Goal: Task Accomplishment & Management: Manage account settings

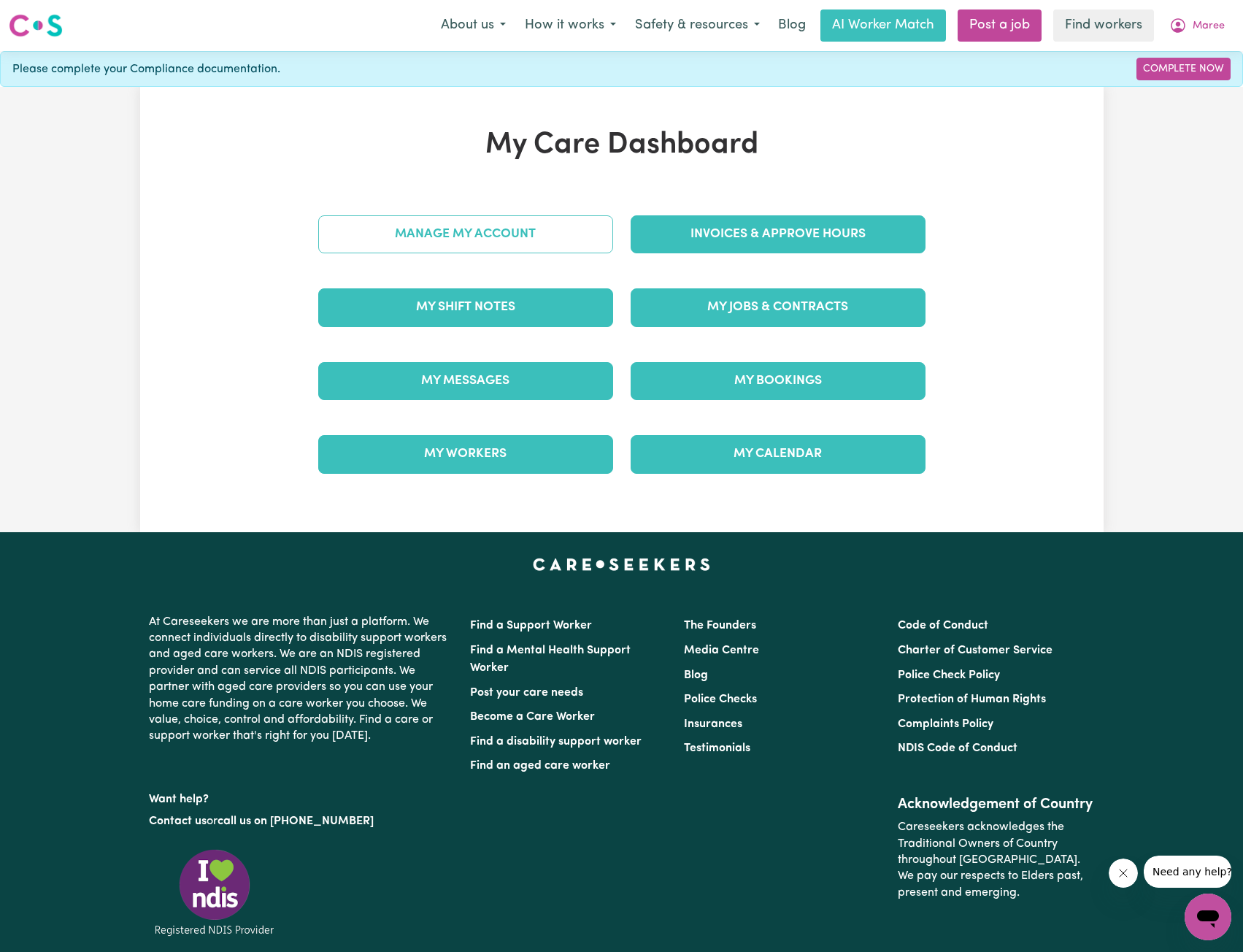
click at [536, 233] on link "Manage My Account" at bounding box center [466, 234] width 295 height 38
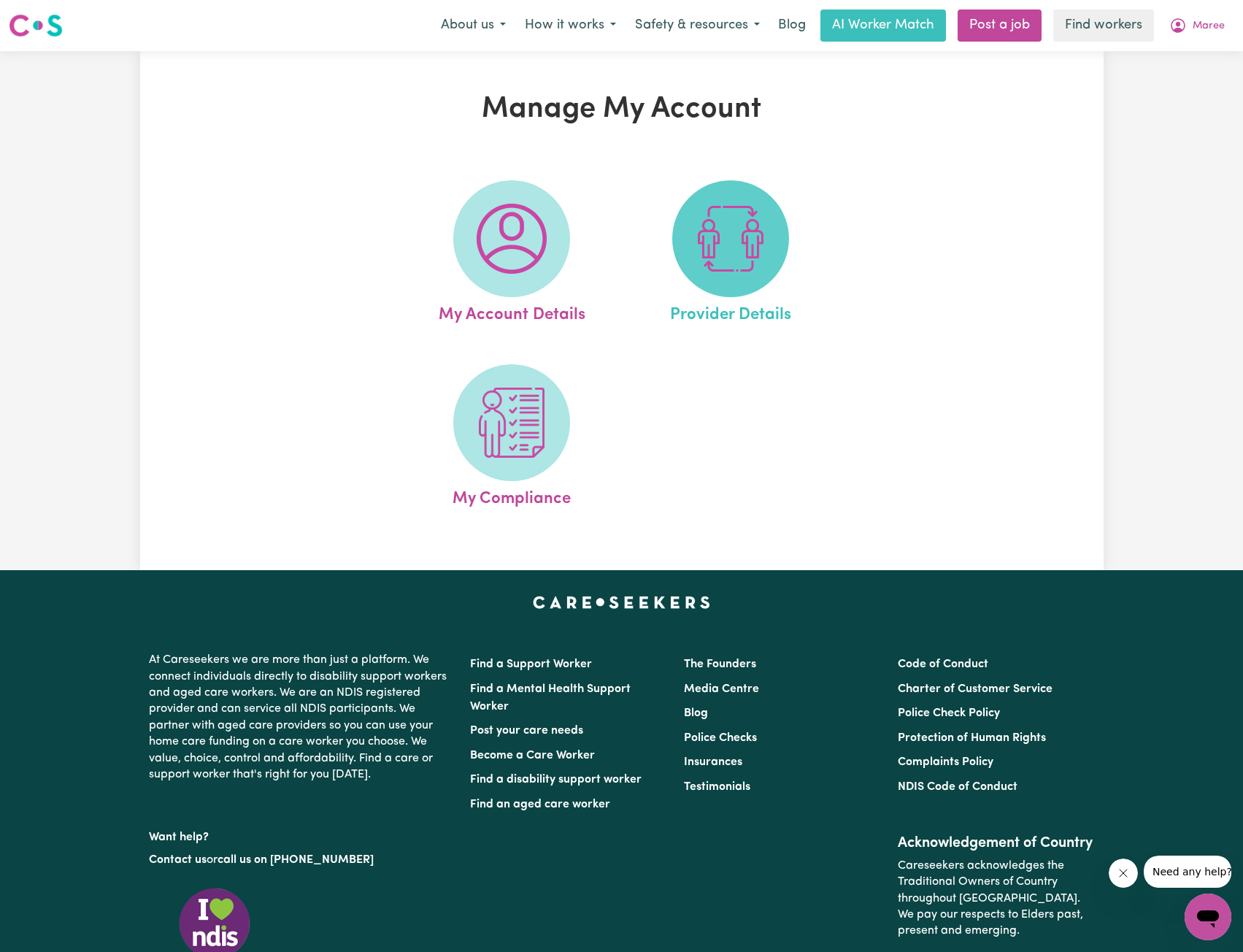
click at [715, 252] on img at bounding box center [731, 239] width 70 height 70
select select "NDIS_FUNDING_PLAN_MANAGED"
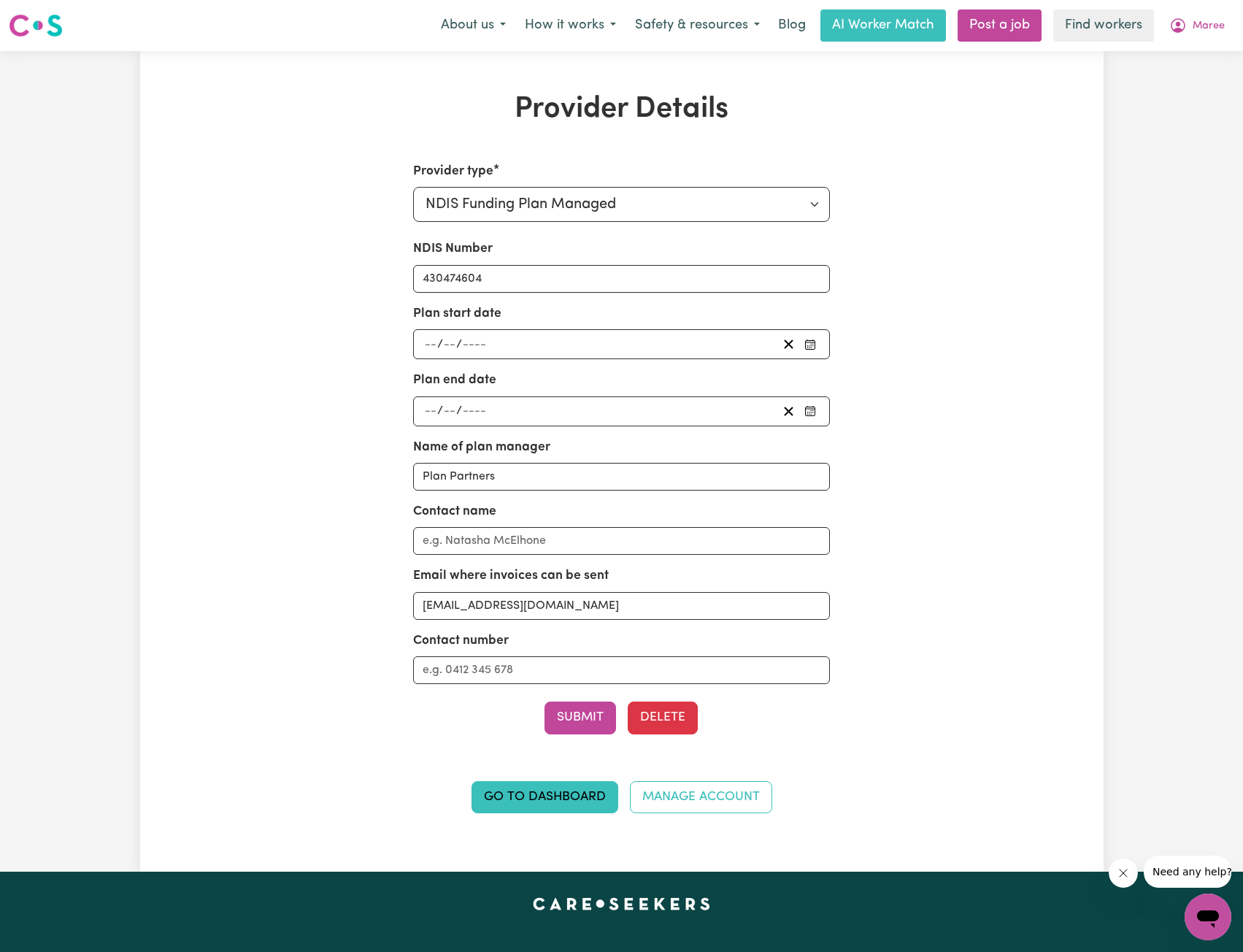
click at [1238, 26] on div "Menu About us How it works Safety & resources Blog AI Worker Match Post a job F…" at bounding box center [621, 25] width 1243 height 33
click at [1197, 22] on span "Maree" at bounding box center [1209, 26] width 32 height 16
click at [1176, 53] on link "My Dashboard" at bounding box center [1176, 57] width 115 height 28
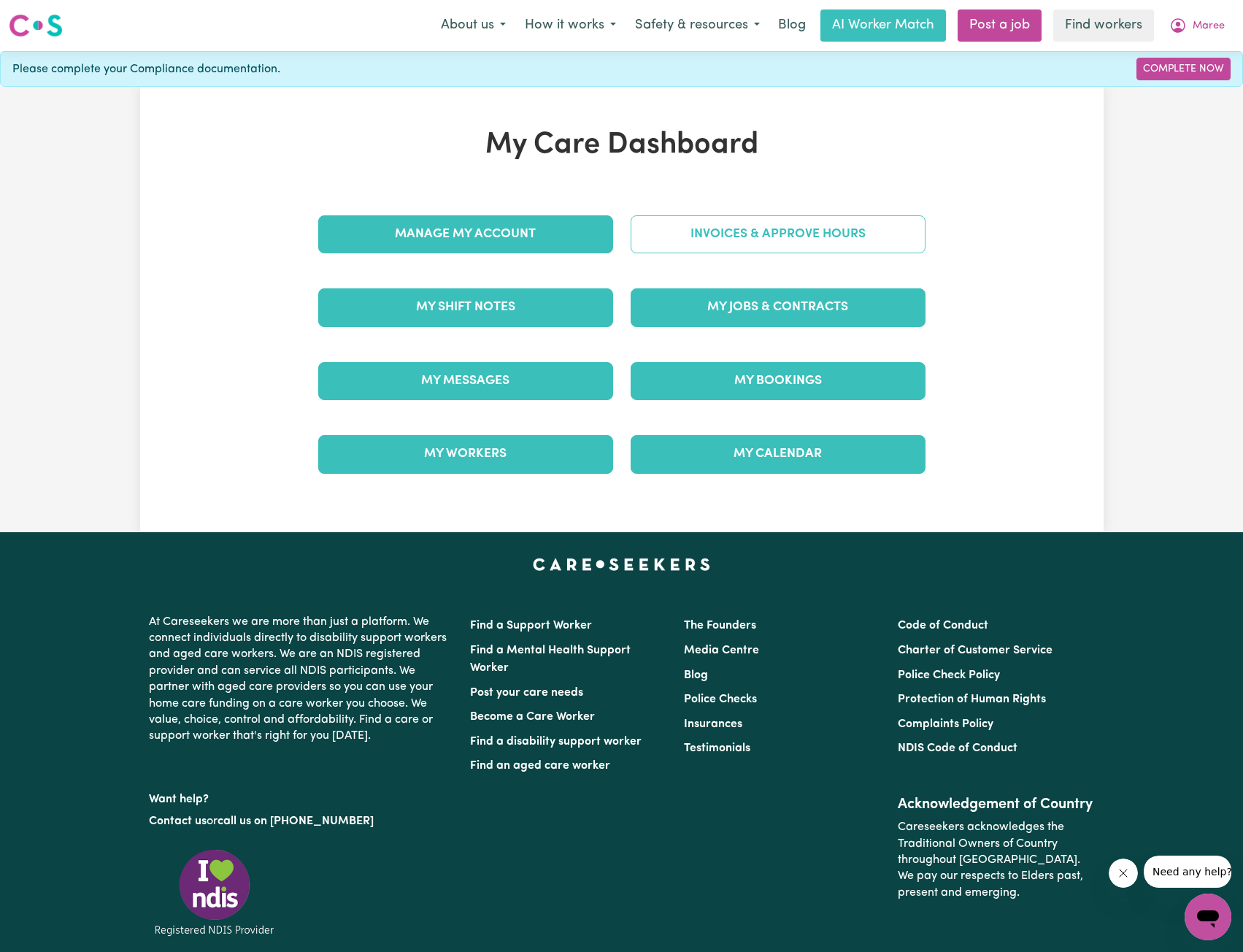
click at [787, 223] on link "Invoices & Approve Hours" at bounding box center [779, 234] width 295 height 38
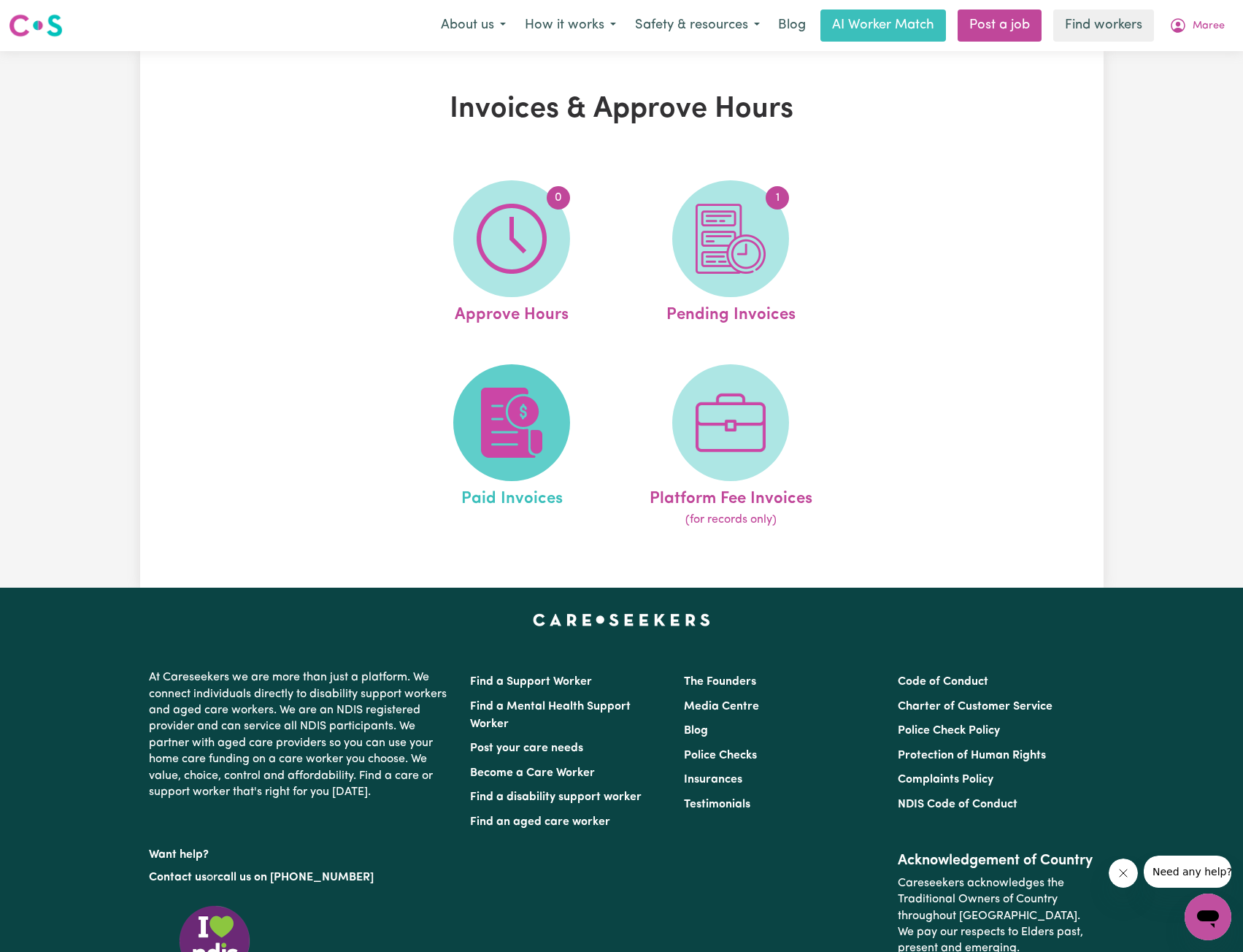
click at [504, 418] on img at bounding box center [511, 423] width 70 height 70
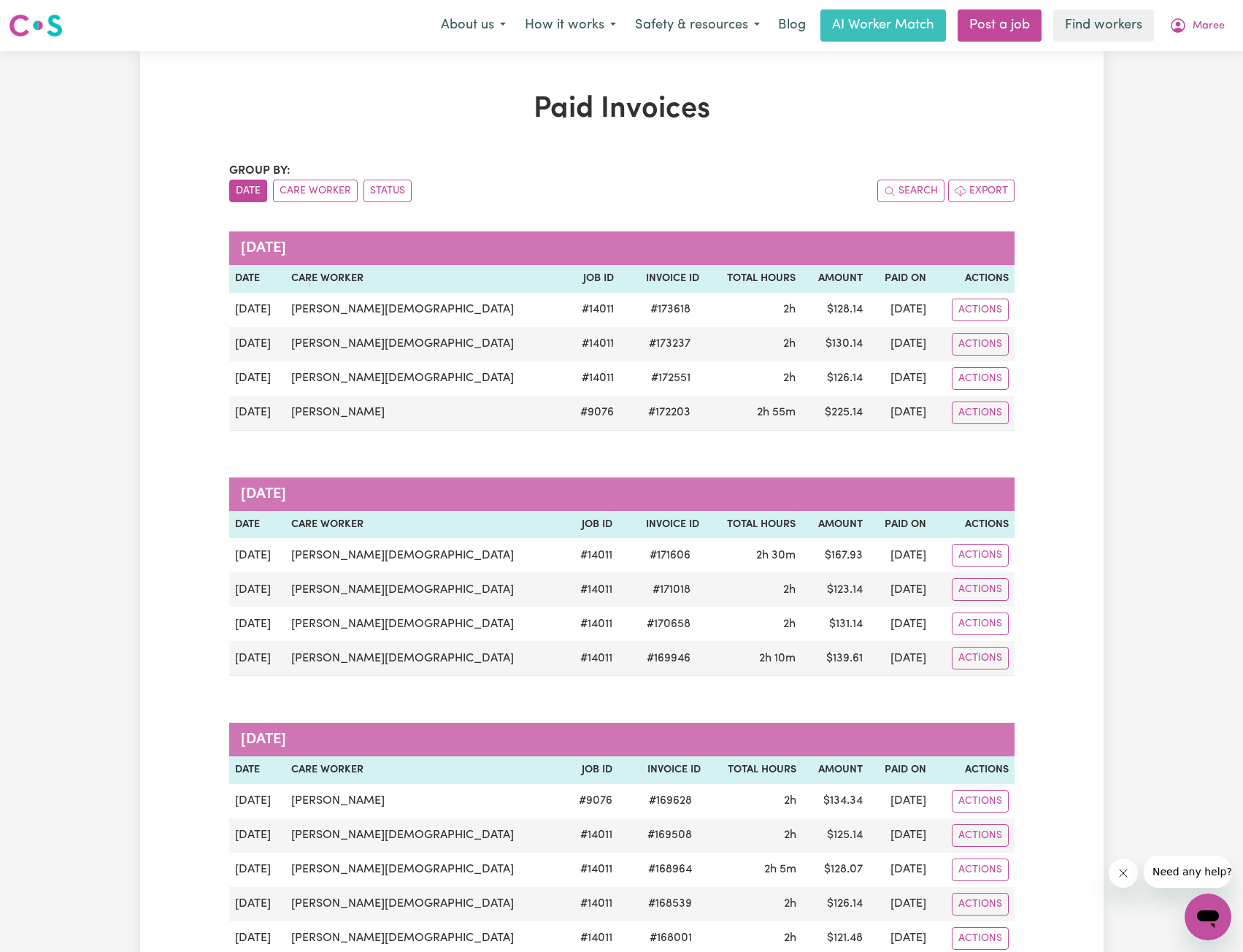
click at [494, 46] on nav "Menu About us How it works Safety & resources Blog AI Worker Match Post a job F…" at bounding box center [621, 26] width 1243 height 51
click at [1177, 32] on icon "My Account" at bounding box center [1178, 26] width 15 height 15
click at [1163, 90] on link "Logout" at bounding box center [1176, 84] width 115 height 28
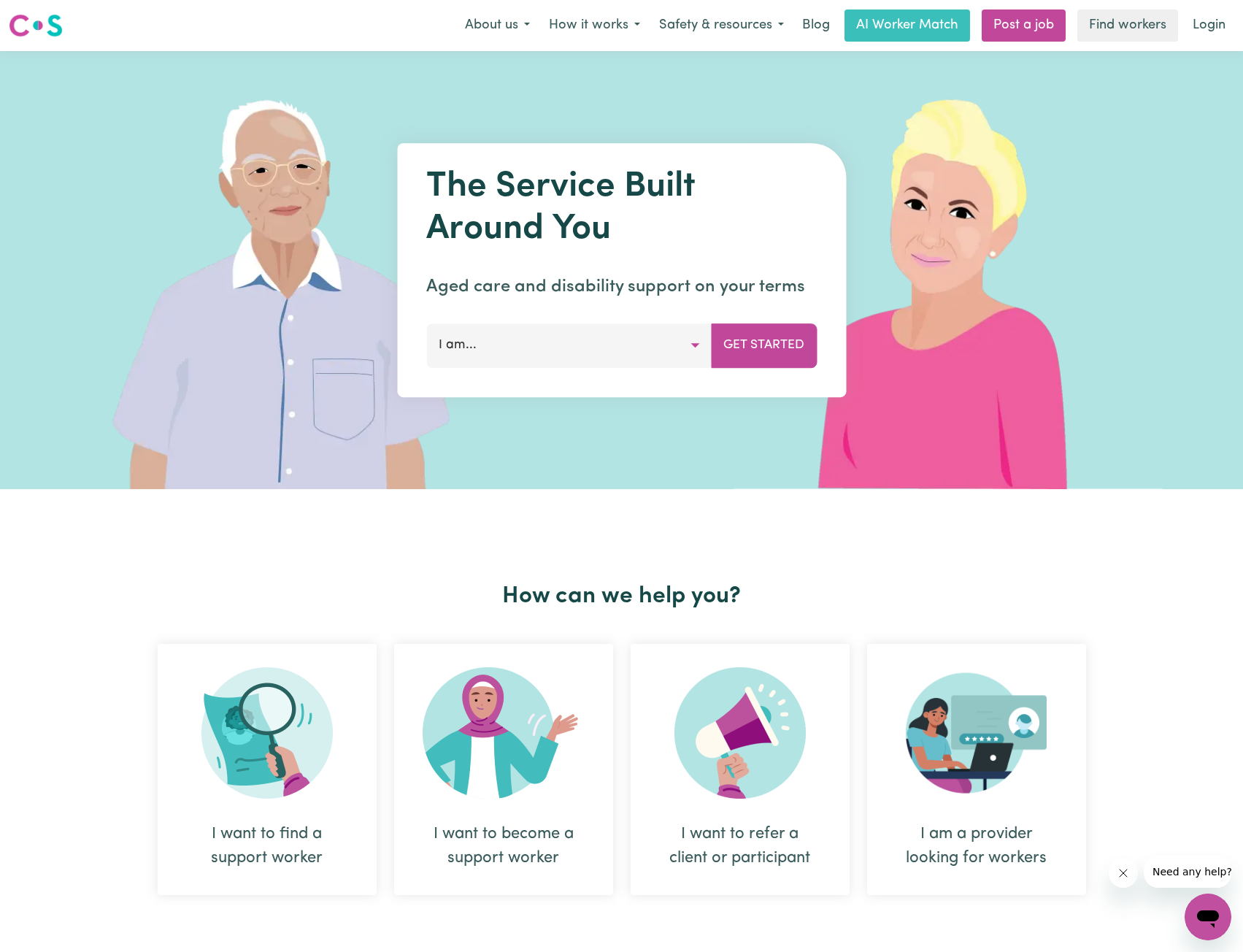
click at [1236, 16] on div "Menu About us How it works Safety & resources Blog AI Worker Match Post a job F…" at bounding box center [621, 25] width 1243 height 33
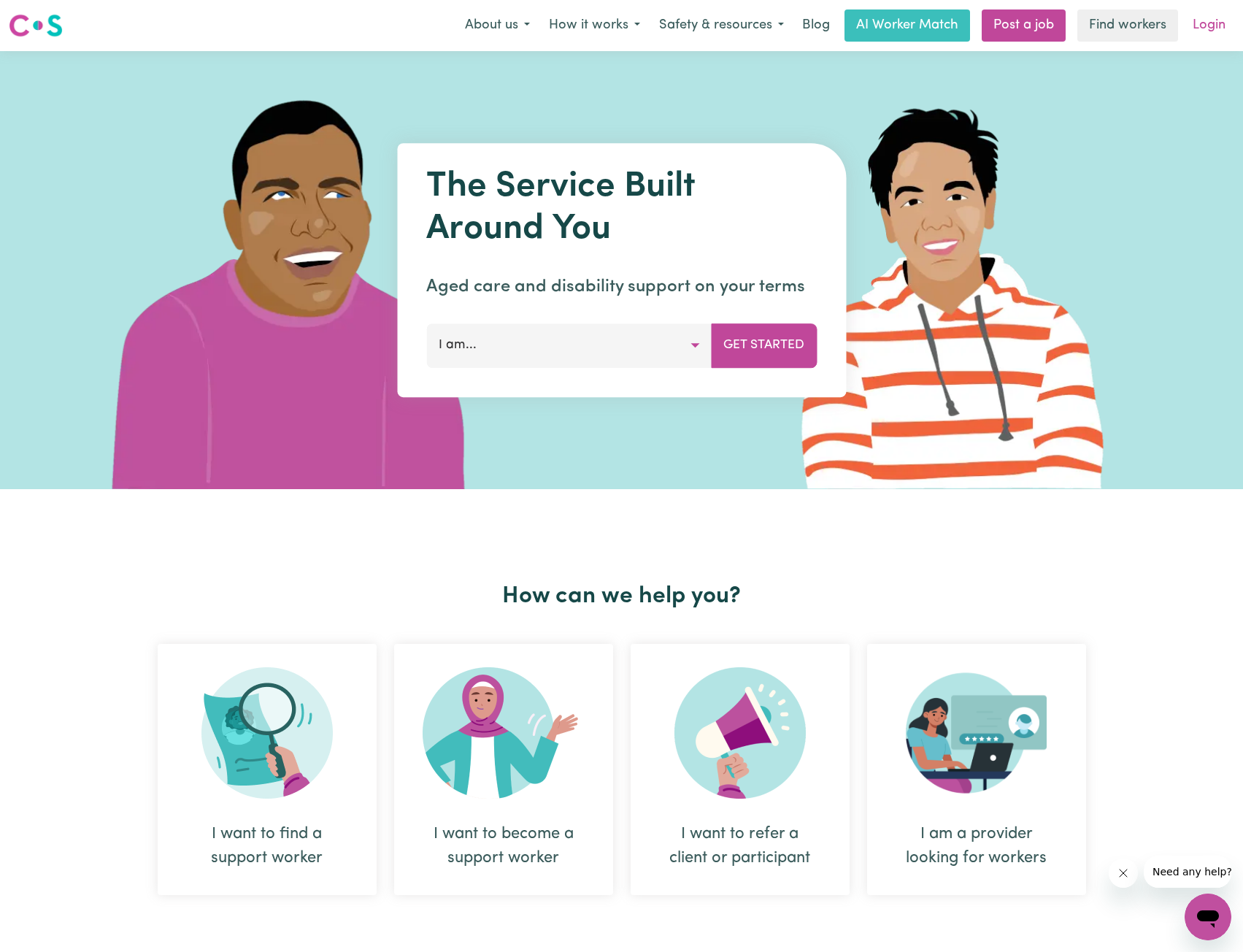
click at [1198, 22] on link "Login" at bounding box center [1209, 26] width 50 height 32
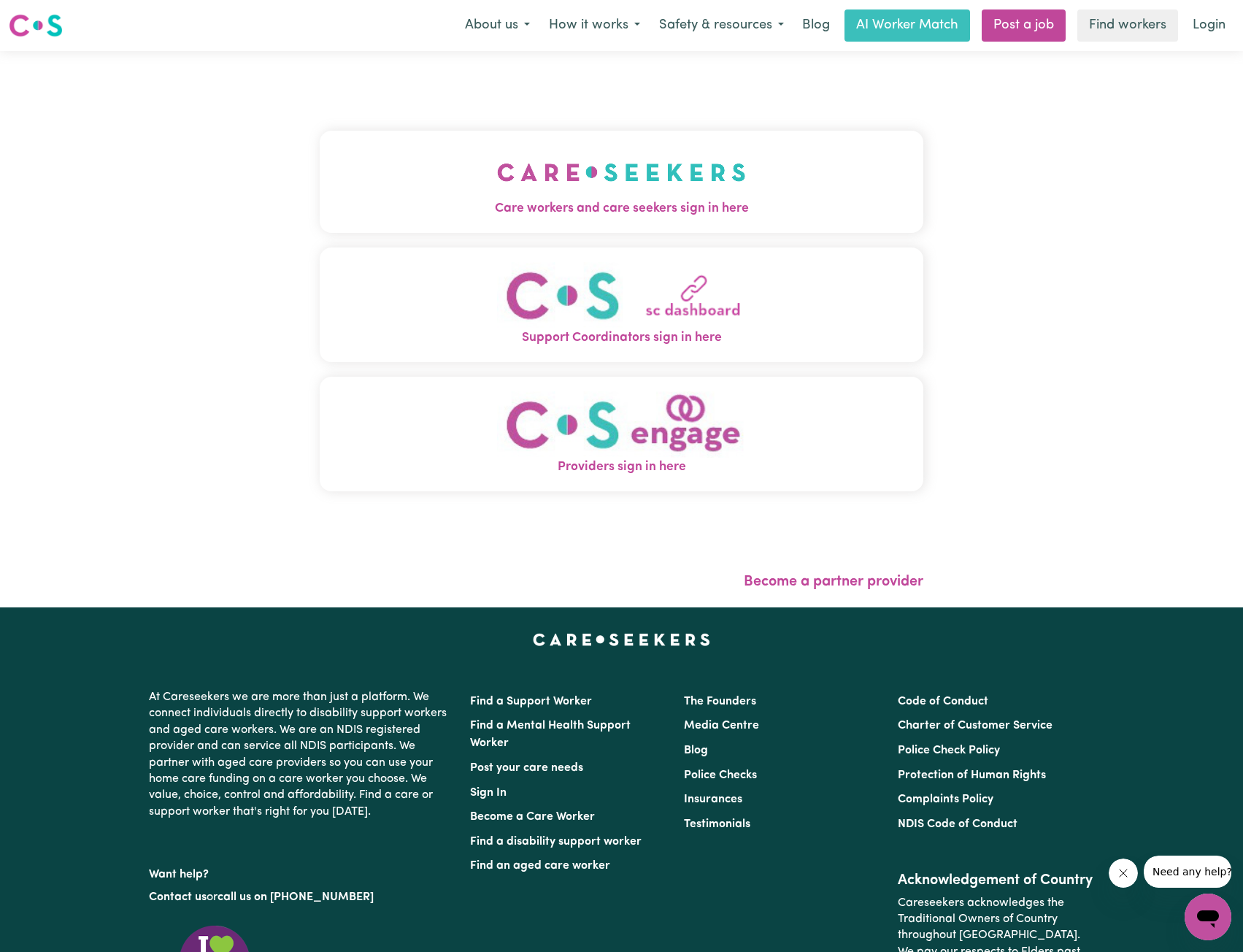
click at [716, 176] on button "Care workers and care seekers sign in here" at bounding box center [622, 182] width 605 height 102
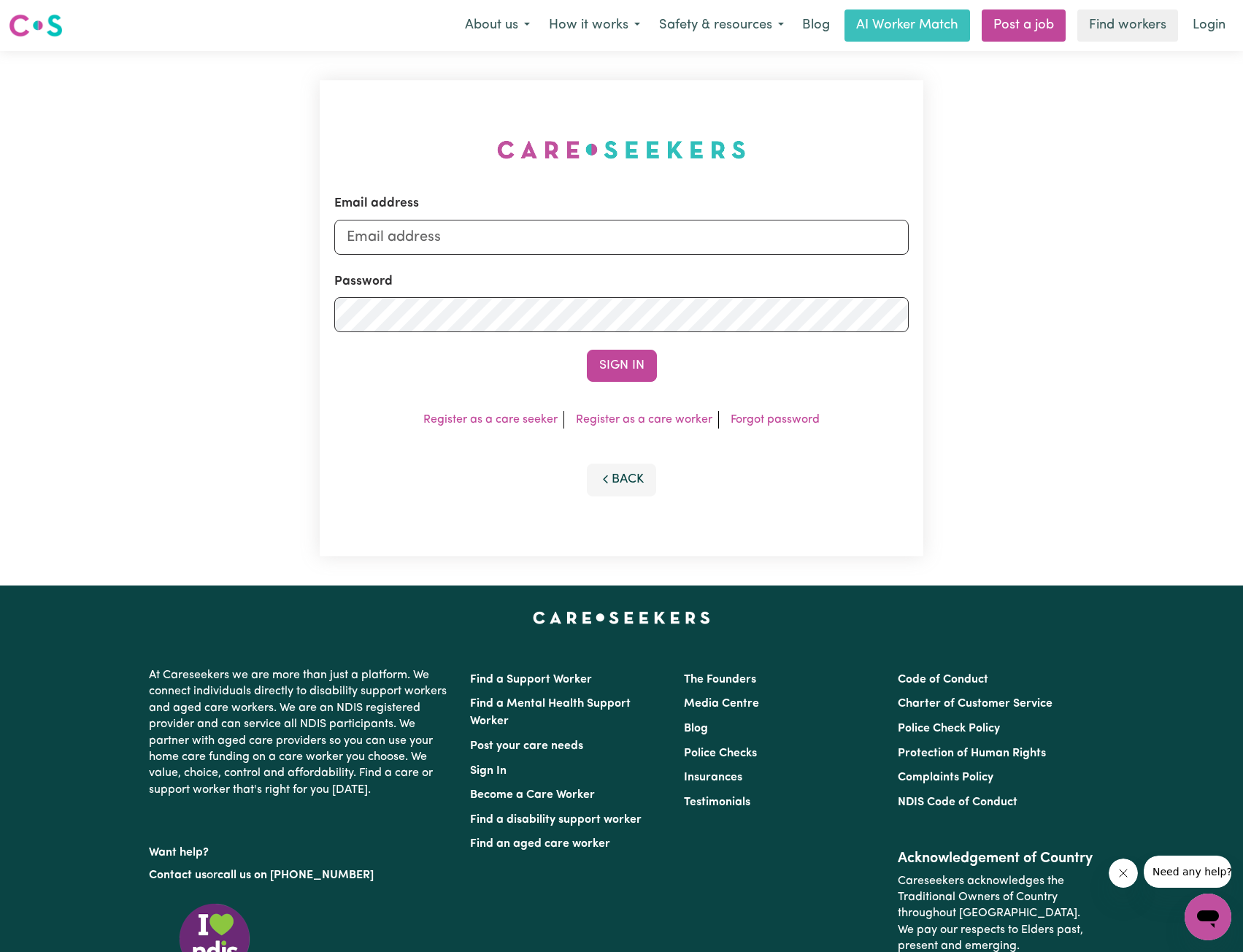
click at [667, 257] on form "Email address Password Sign In" at bounding box center [622, 287] width 576 height 188
click at [661, 240] on input "Email address" at bounding box center [622, 236] width 576 height 35
drag, startPoint x: 488, startPoint y: 250, endPoint x: 717, endPoint y: 259, distance: 229.2
click at [718, 256] on form "Email address [EMAIL_ADDRESS][PERSON_NAME][DOMAIN_NAME] Password Sign In" at bounding box center [622, 287] width 576 height 188
type input "[EMAIL_ADDRESS][PERSON_NAME][DOMAIN_NAME]"
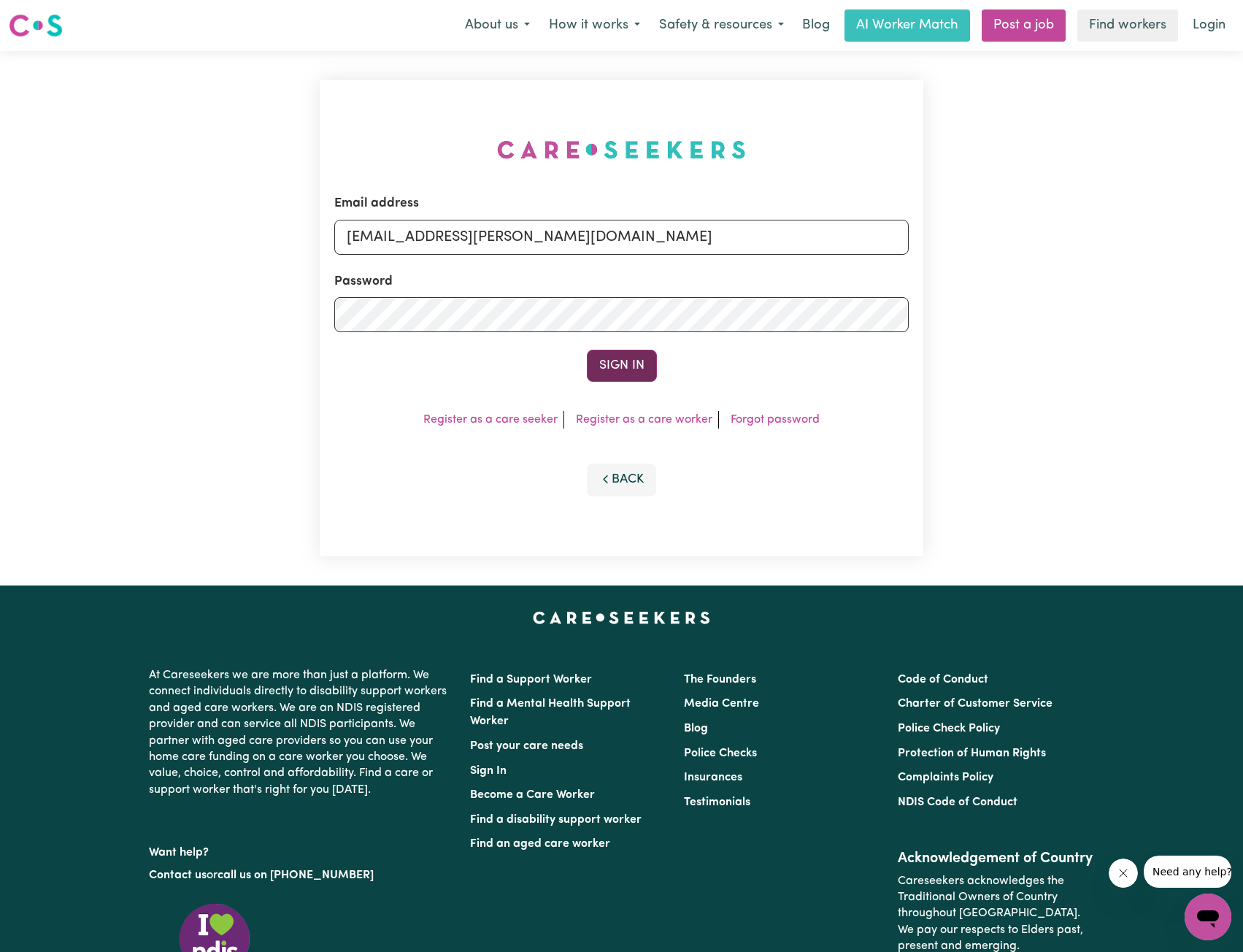
click at [613, 352] on button "Sign In" at bounding box center [622, 366] width 70 height 32
